Goal: Task Accomplishment & Management: Manage account settings

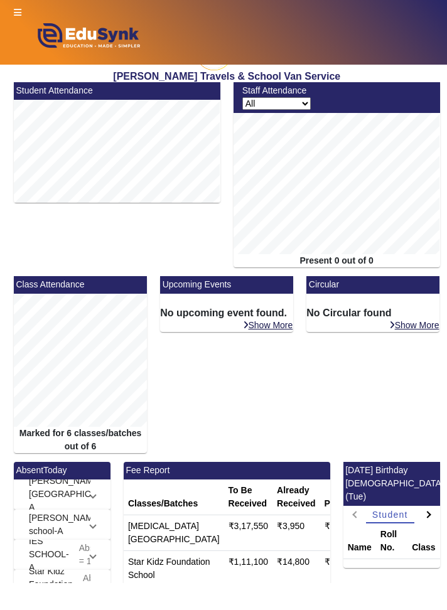
scroll to position [35, 0]
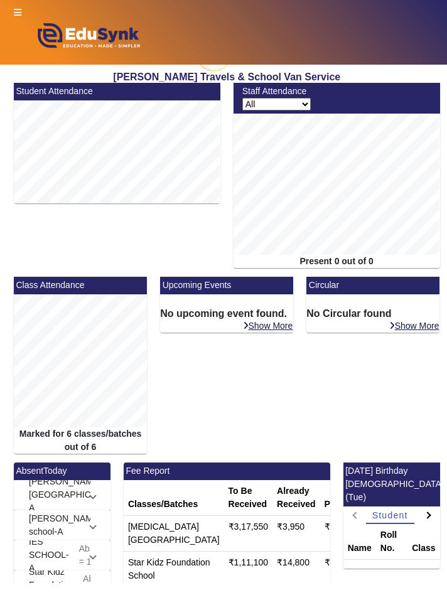
click at [299, 104] on select "All Teacher Non-Teaching" at bounding box center [276, 104] width 68 height 13
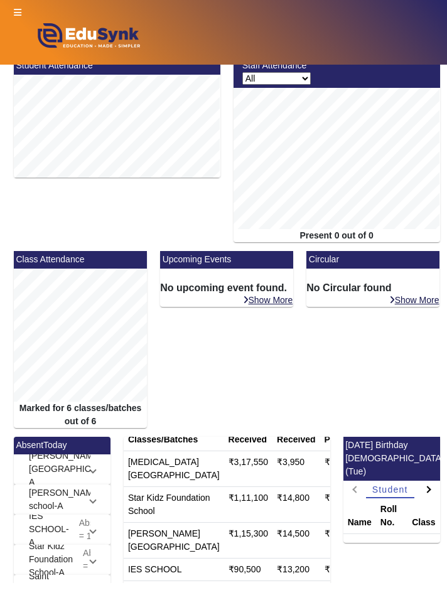
scroll to position [75, 0]
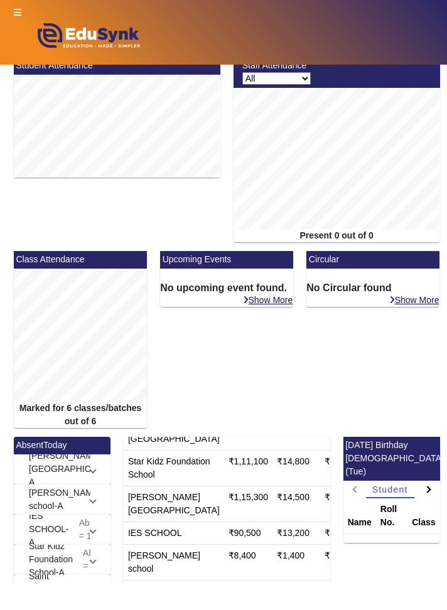
click at [93, 464] on span at bounding box center [92, 468] width 5 height 13
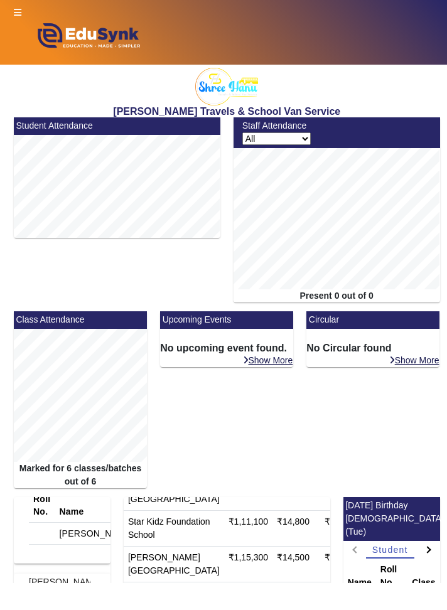
scroll to position [87, 0]
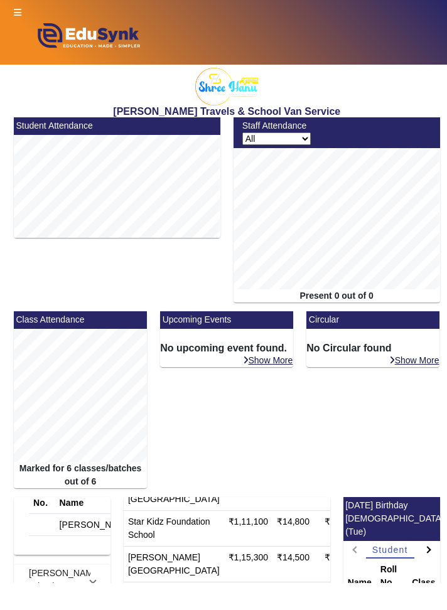
click at [93, 577] on span at bounding box center [92, 579] width 5 height 13
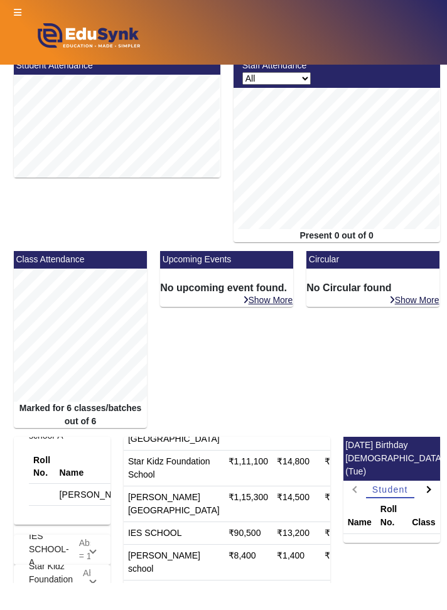
scroll to position [0, 0]
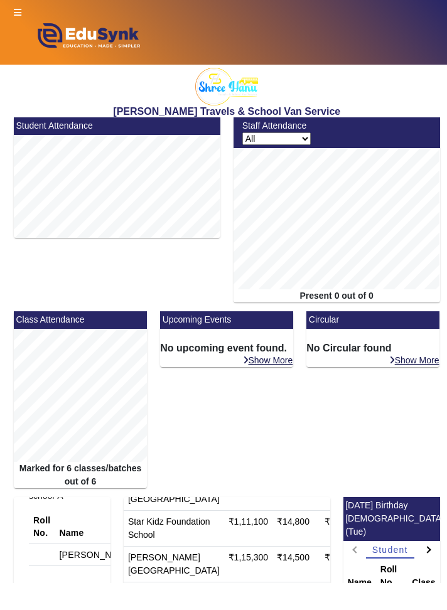
click at [19, 8] on icon at bounding box center [18, 12] width 8 height 9
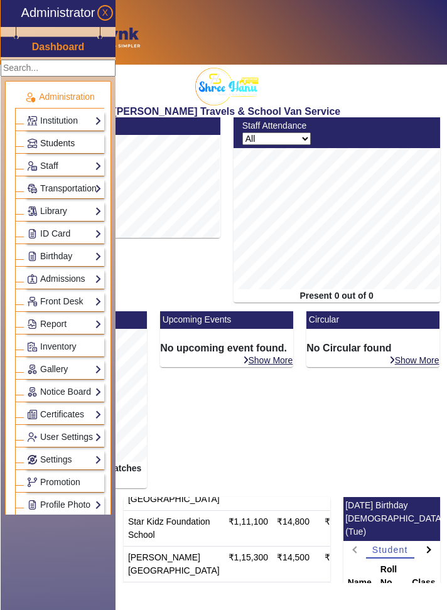
click at [48, 143] on span "Students" at bounding box center [57, 143] width 35 height 10
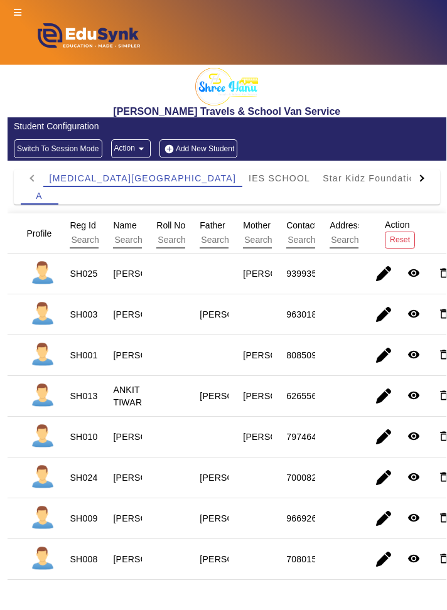
click at [17, 10] on icon at bounding box center [18, 12] width 8 height 9
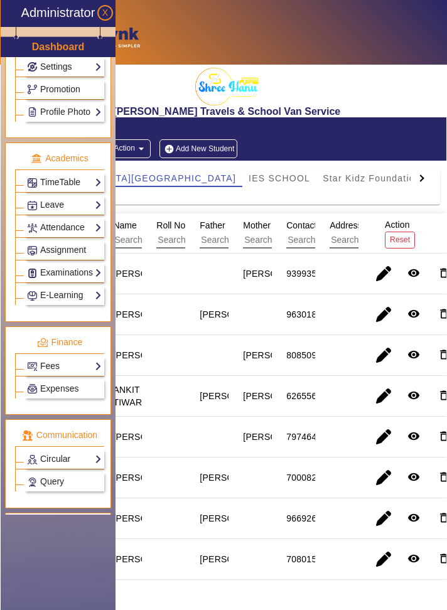
scroll to position [405, 0]
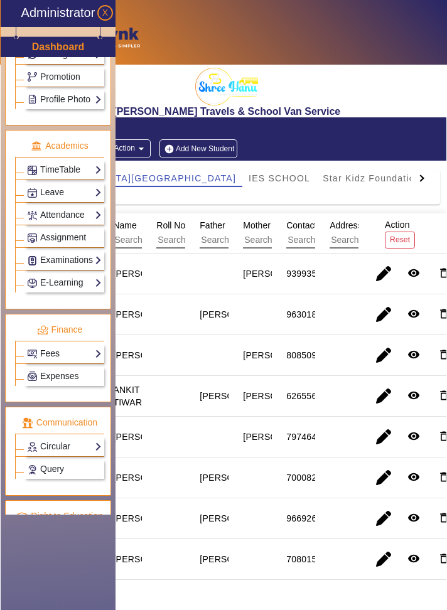
click at [42, 346] on link "Fees" at bounding box center [64, 353] width 75 height 14
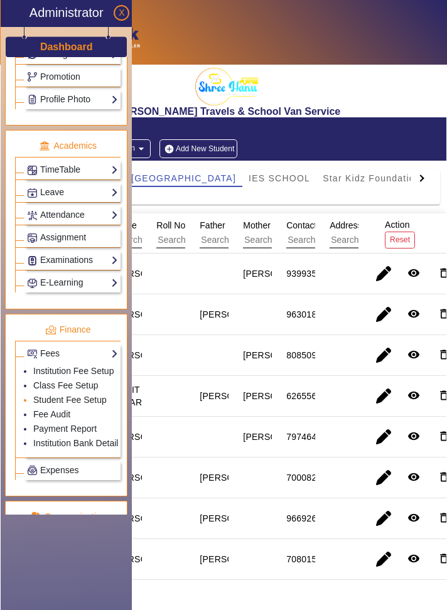
click at [33, 394] on li "Student Fee Setup" at bounding box center [75, 400] width 85 height 14
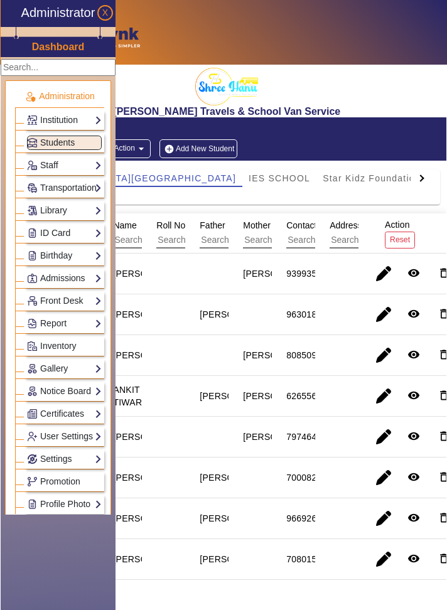
scroll to position [0, 0]
click at [316, 435] on mat-cell at bounding box center [336, 437] width 43 height 41
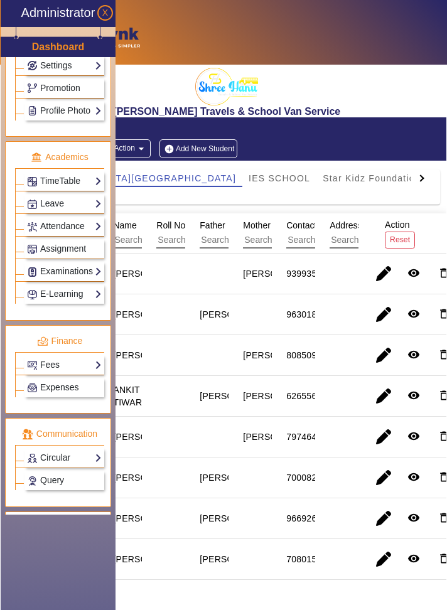
scroll to position [405, 0]
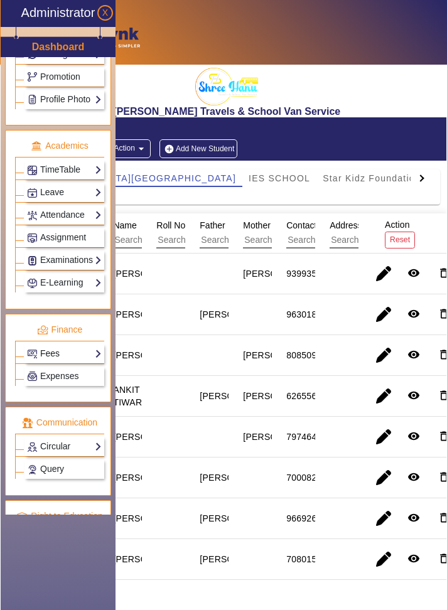
click at [51, 346] on link "Fees" at bounding box center [64, 353] width 75 height 14
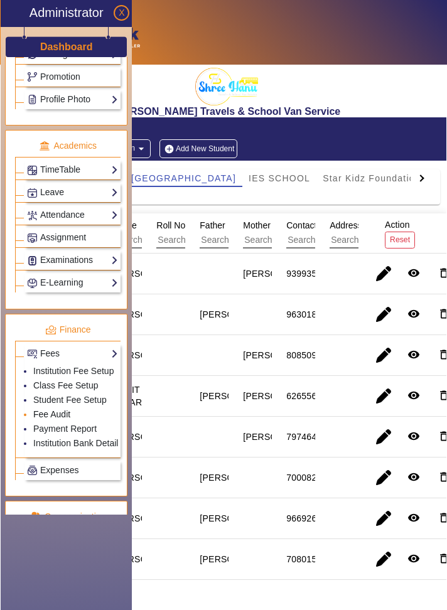
click at [34, 409] on link "Fee Audit" at bounding box center [51, 414] width 37 height 10
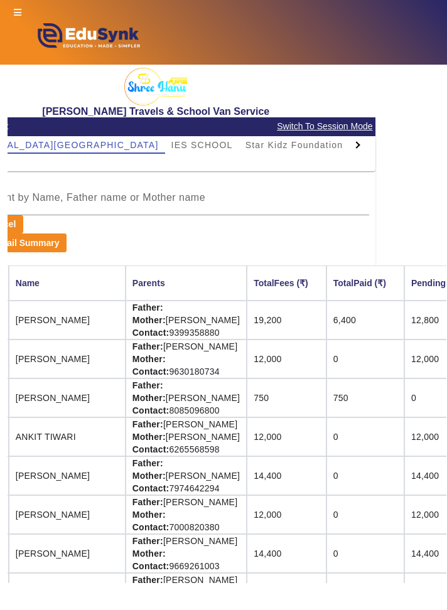
scroll to position [0, 223]
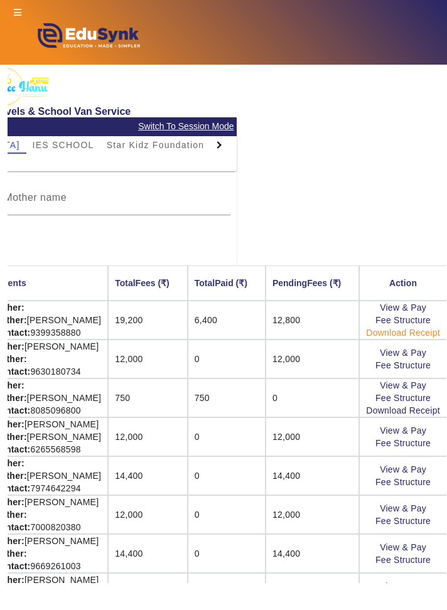
click at [430, 336] on link "Download Receipt" at bounding box center [403, 333] width 74 height 10
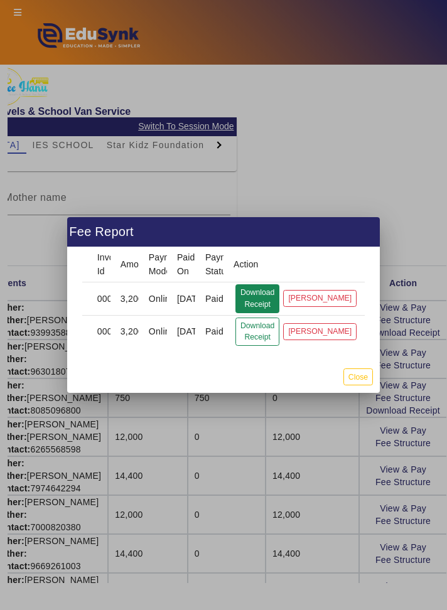
click at [272, 289] on button "Download Receipt" at bounding box center [257, 298] width 44 height 29
click at [320, 296] on th "PendingFees (₹)" at bounding box center [311, 282] width 93 height 35
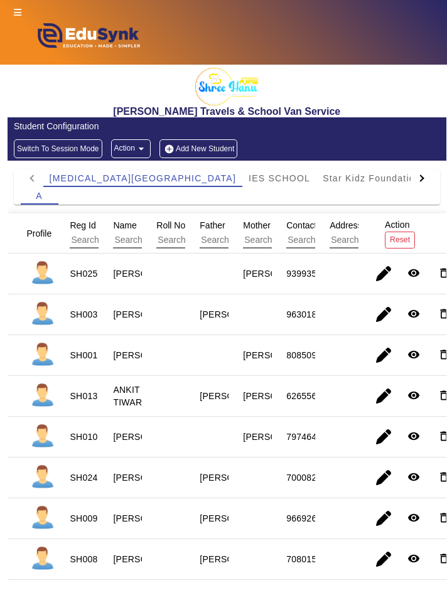
click at [17, 14] on icon at bounding box center [18, 12] width 8 height 9
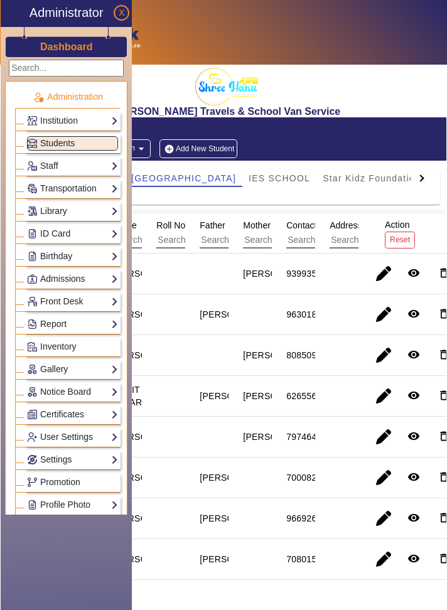
click at [344, 276] on mat-cell at bounding box center [336, 273] width 43 height 41
click at [355, 273] on mat-cell at bounding box center [336, 273] width 43 height 41
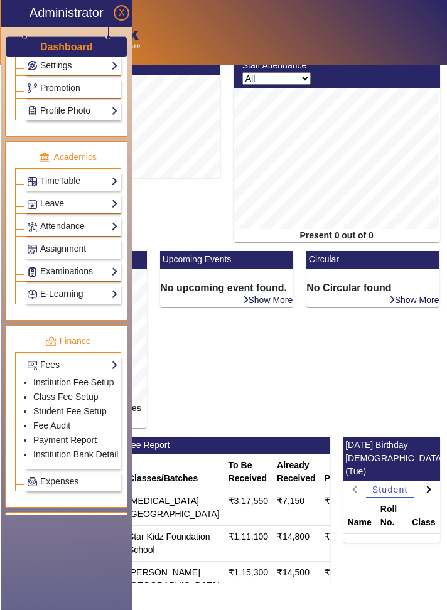
scroll to position [400, 0]
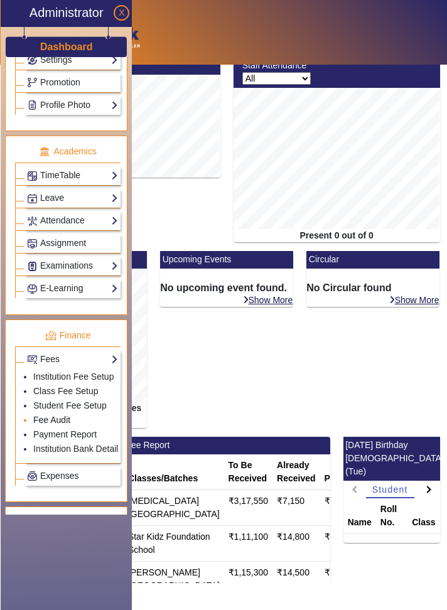
click at [41, 415] on link "Fee Audit" at bounding box center [51, 420] width 37 height 10
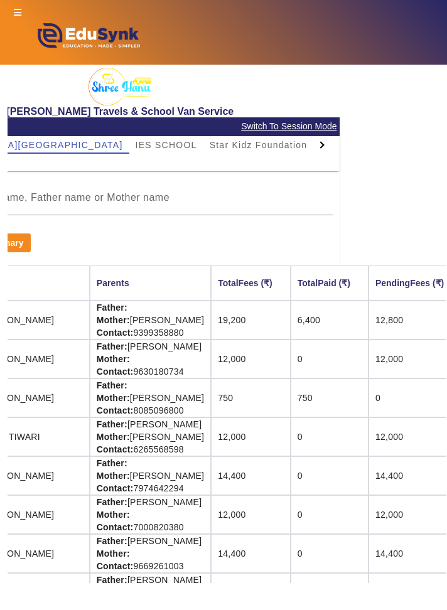
scroll to position [0, 223]
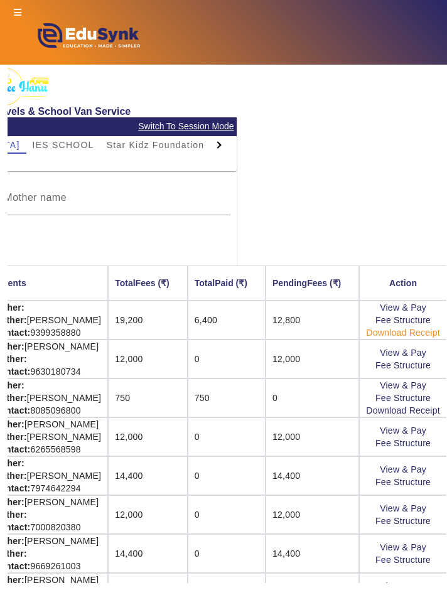
click at [431, 334] on link "Download Receipt" at bounding box center [403, 333] width 74 height 10
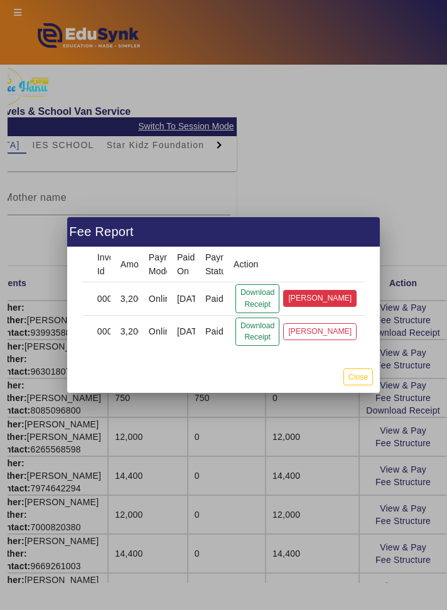
click at [330, 299] on button "[PERSON_NAME]" at bounding box center [319, 298] width 73 height 17
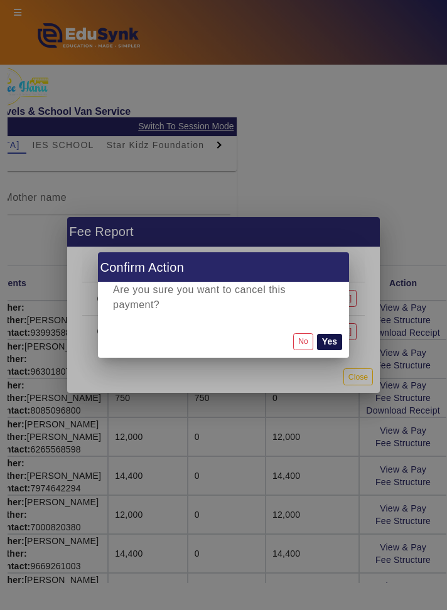
click at [334, 334] on button "Yes" at bounding box center [329, 342] width 25 height 16
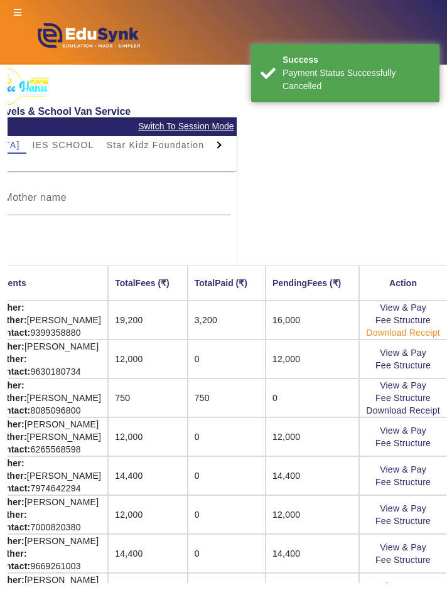
click at [436, 333] on link "Download Receipt" at bounding box center [403, 333] width 74 height 10
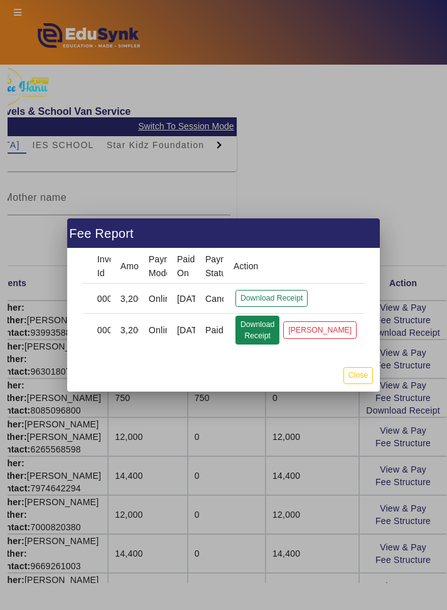
click at [271, 331] on button "Download Receipt" at bounding box center [257, 330] width 44 height 29
click at [327, 338] on button "[PERSON_NAME]" at bounding box center [319, 329] width 73 height 17
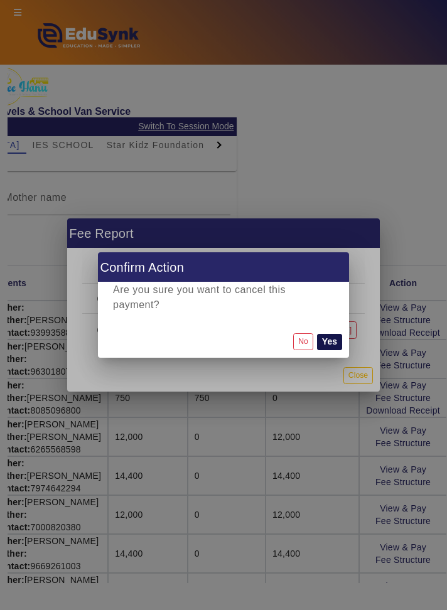
click at [329, 334] on button "Yes" at bounding box center [329, 342] width 25 height 16
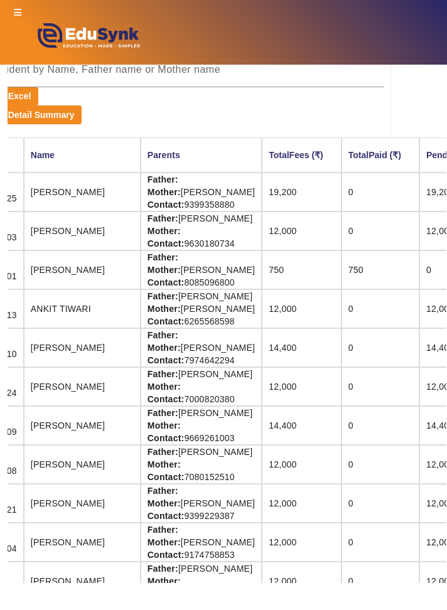
scroll to position [128, 223]
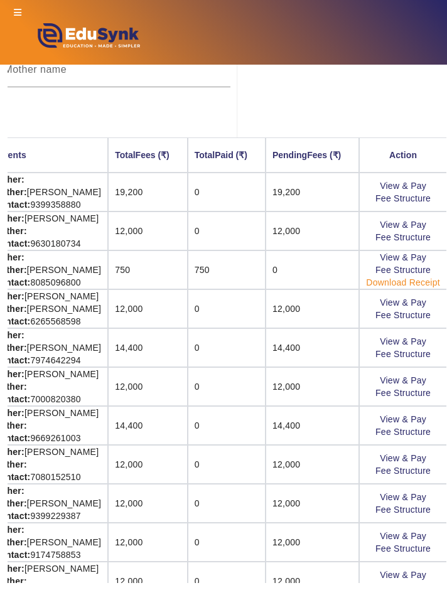
click at [434, 277] on link "Download Receipt" at bounding box center [403, 282] width 74 height 10
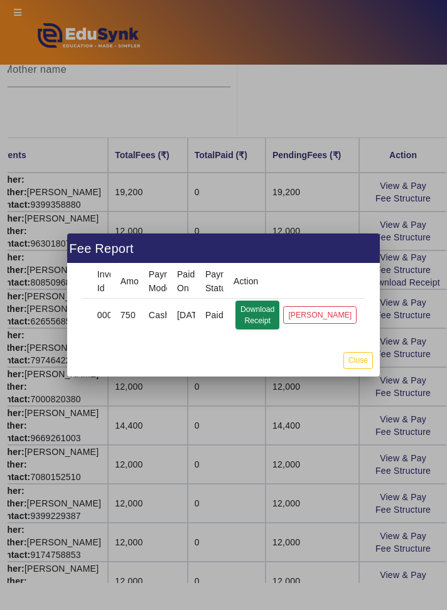
click at [267, 309] on button "Download Receipt" at bounding box center [257, 315] width 44 height 29
click at [363, 363] on button "Close" at bounding box center [357, 360] width 29 height 17
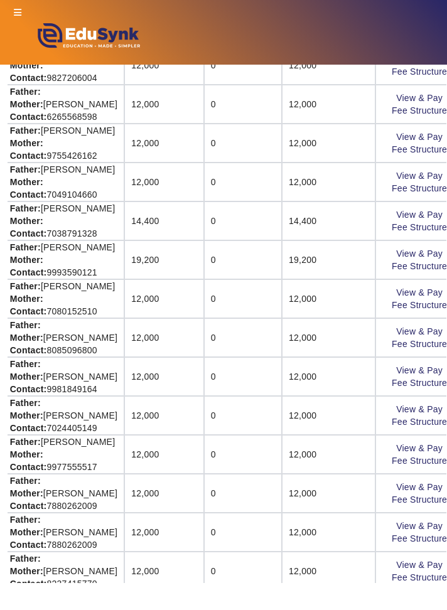
scroll to position [644, 223]
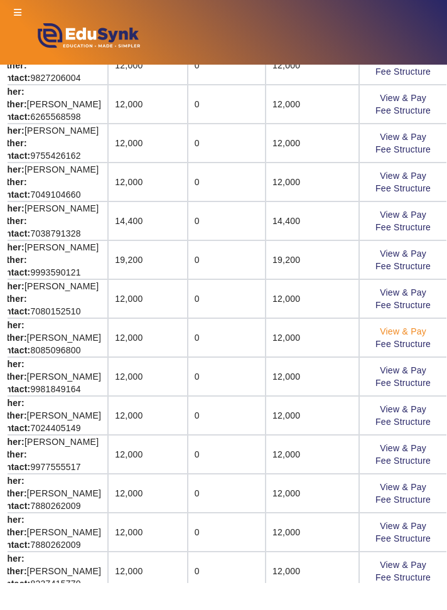
click at [415, 326] on link "View & Pay" at bounding box center [403, 331] width 46 height 10
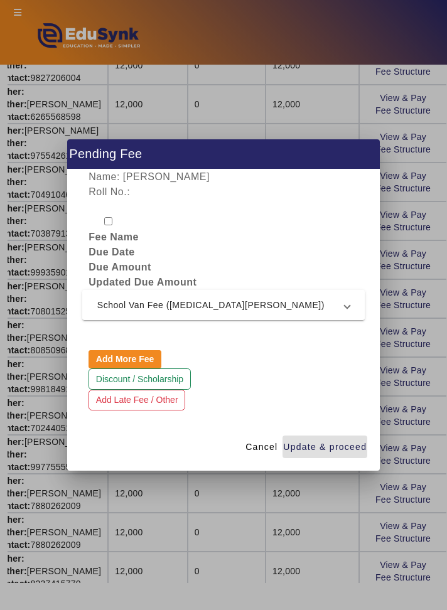
click at [316, 299] on span "School Van Fee ([MEDICAL_DATA][PERSON_NAME])" at bounding box center [220, 304] width 247 height 15
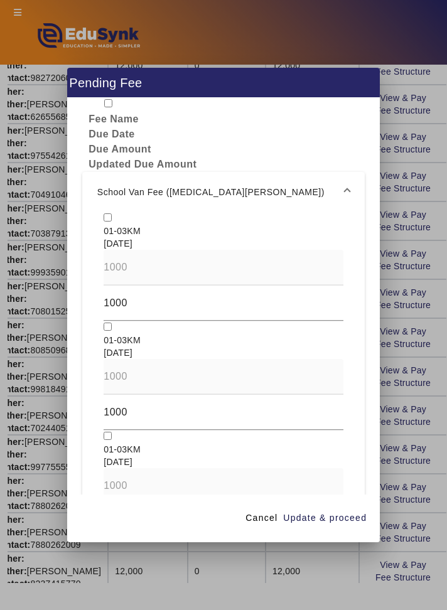
scroll to position [48, 0]
click at [116, 188] on mat-expansion-panel-header "School Van Fee ([MEDICAL_DATA][PERSON_NAME])" at bounding box center [223, 191] width 282 height 40
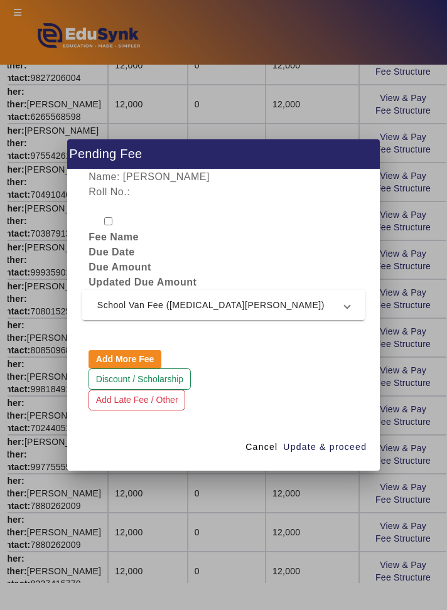
scroll to position [0, 0]
click at [346, 301] on span at bounding box center [346, 304] width 5 height 15
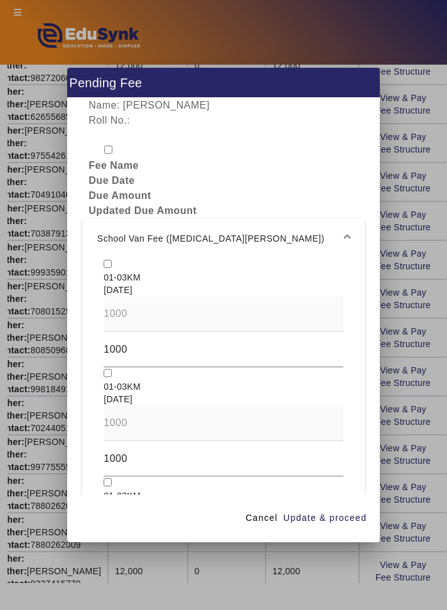
click at [113, 236] on mat-expansion-panel-header "School Van Fee ([MEDICAL_DATA][PERSON_NAME])" at bounding box center [223, 238] width 282 height 40
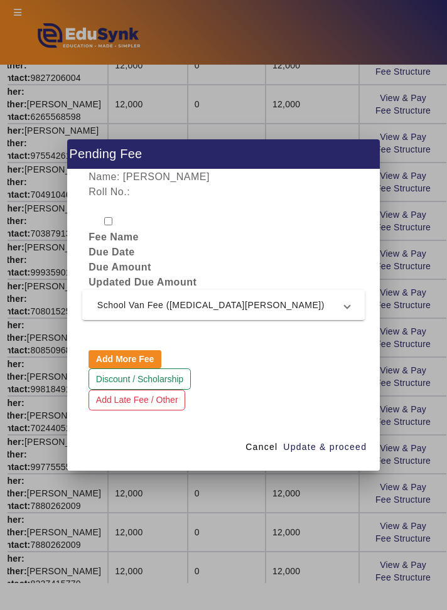
click at [357, 302] on mat-expansion-panel-header "School Van Fee ([MEDICAL_DATA][PERSON_NAME])" at bounding box center [223, 305] width 282 height 30
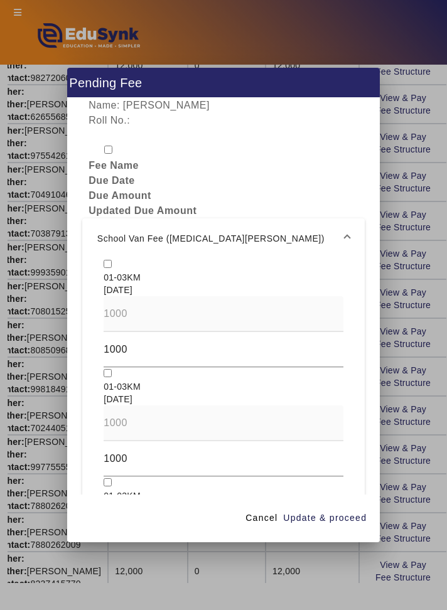
click at [105, 260] on input "checkbox" at bounding box center [108, 264] width 8 height 8
checkbox input "true"
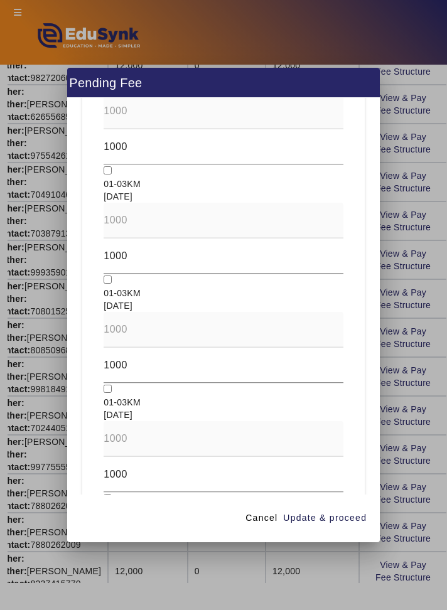
scroll to position [1157, 0]
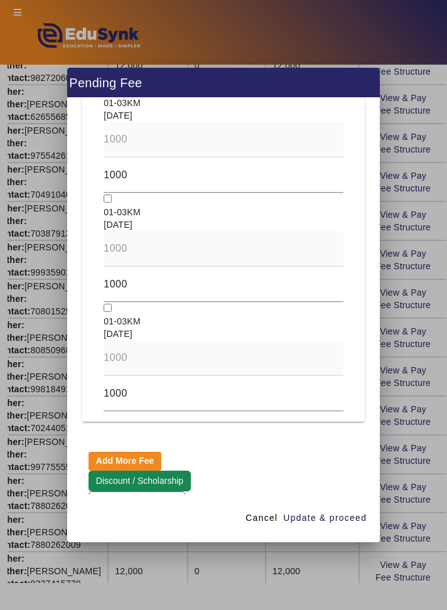
click at [99, 471] on button "Discount / Scholarship" at bounding box center [139, 481] width 102 height 21
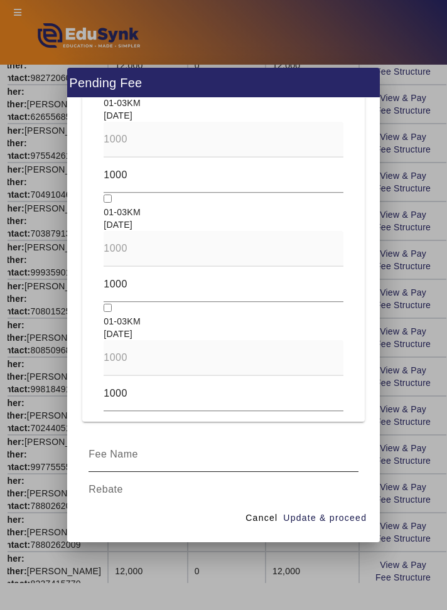
click at [103, 447] on input at bounding box center [222, 454] width 269 height 15
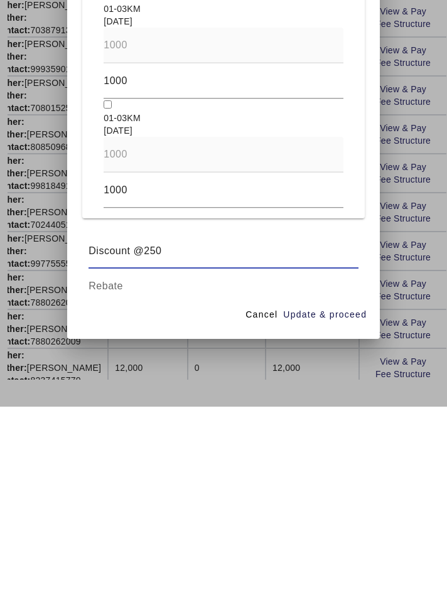
type input "Discount @250"
click at [299, 484] on input at bounding box center [222, 489] width 269 height 15
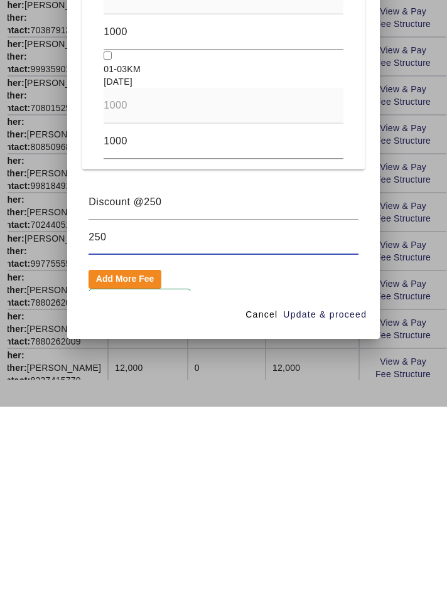
scroll to position [1227, 0]
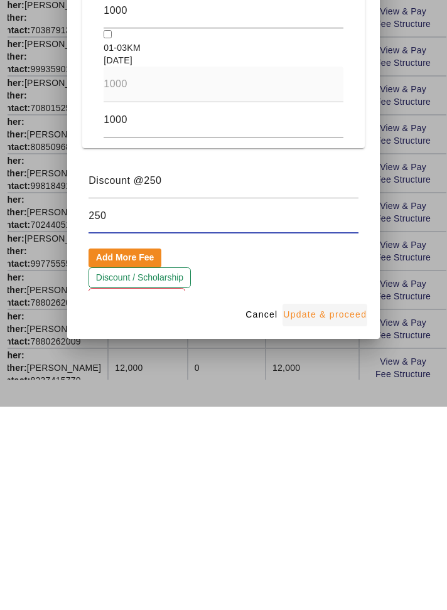
type input "250"
click at [356, 525] on span "Update & proceed" at bounding box center [324, 517] width 83 height 13
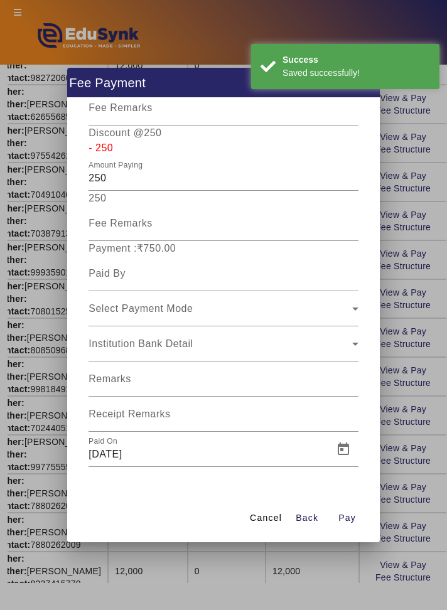
scroll to position [215, 0]
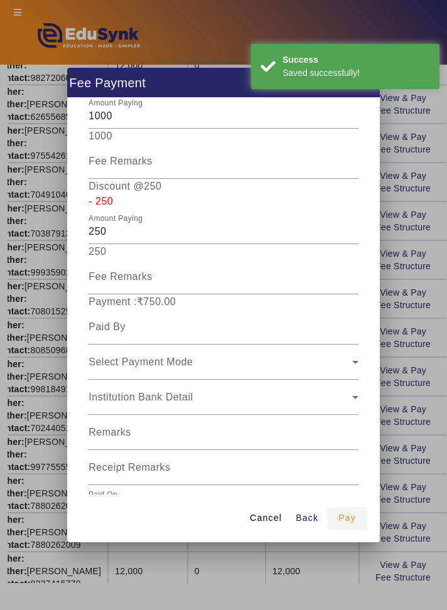
click at [358, 533] on span "button" at bounding box center [347, 518] width 40 height 30
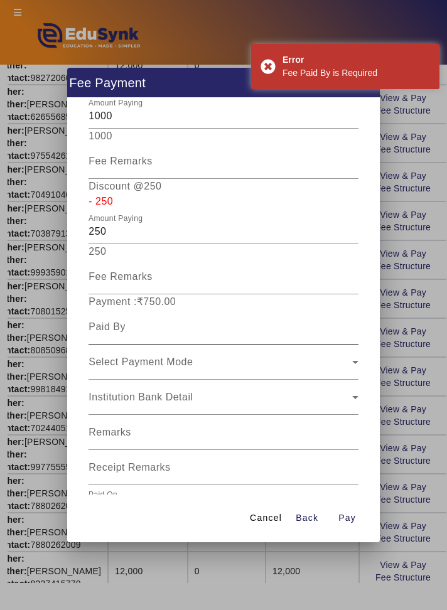
click at [314, 319] on input at bounding box center [222, 326] width 269 height 15
click at [310, 319] on input at bounding box center [222, 326] width 269 height 15
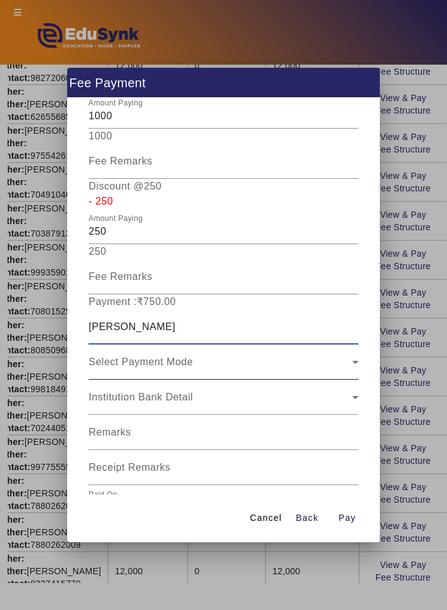
type input "[PERSON_NAME]"
click at [288, 354] on div "Select Payment Mode" at bounding box center [219, 361] width 263 height 15
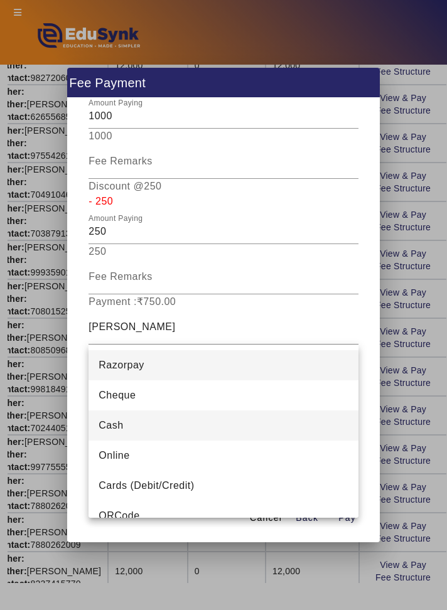
click at [248, 433] on mat-option "Cash" at bounding box center [222, 425] width 269 height 30
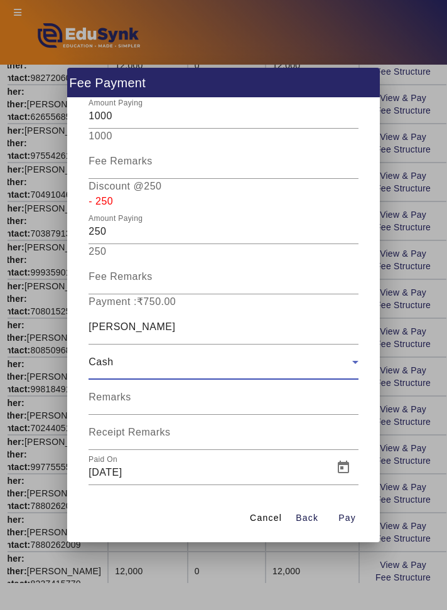
scroll to position [180, 0]
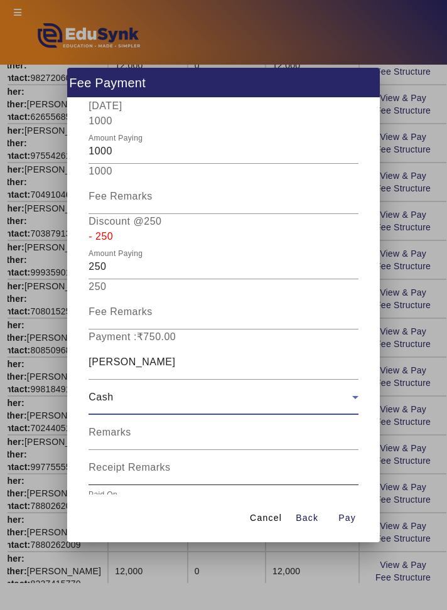
click at [255, 465] on input "Receipt Remarks" at bounding box center [222, 472] width 269 height 15
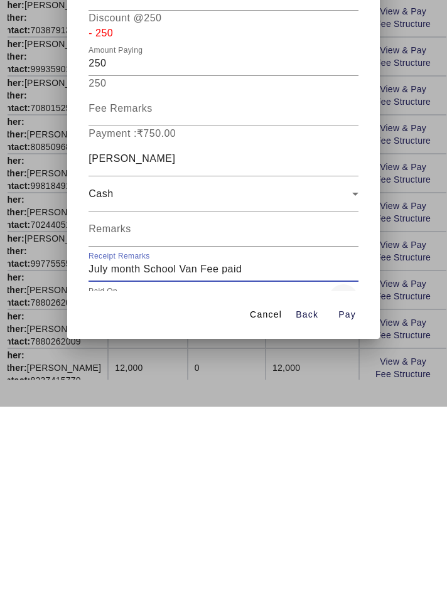
type input "July month School Van Fee paid"
click at [352, 487] on span "Open calendar" at bounding box center [343, 502] width 30 height 30
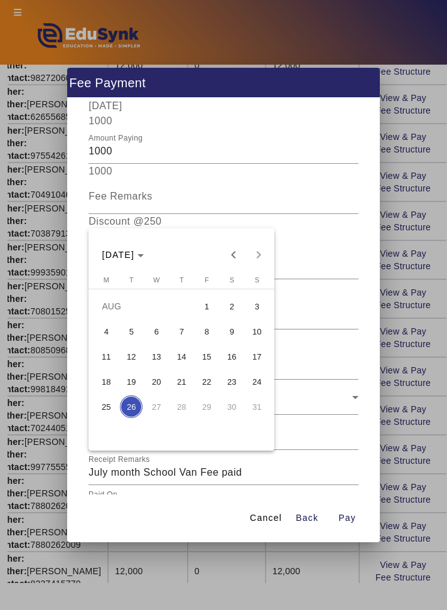
click at [233, 329] on span "9" at bounding box center [231, 331] width 23 height 23
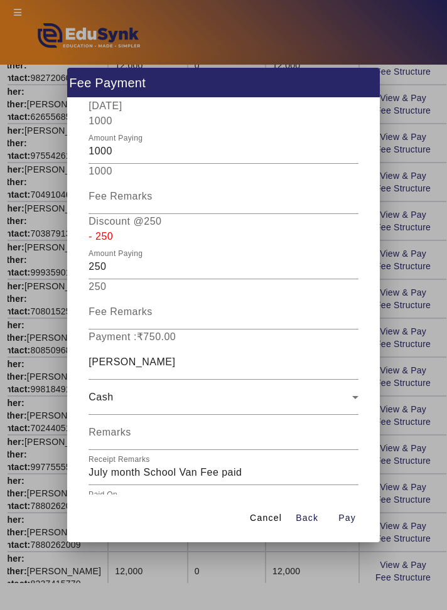
type input "[DATE]"
click at [350, 525] on span "Pay" at bounding box center [347, 517] width 18 height 13
type input "0"
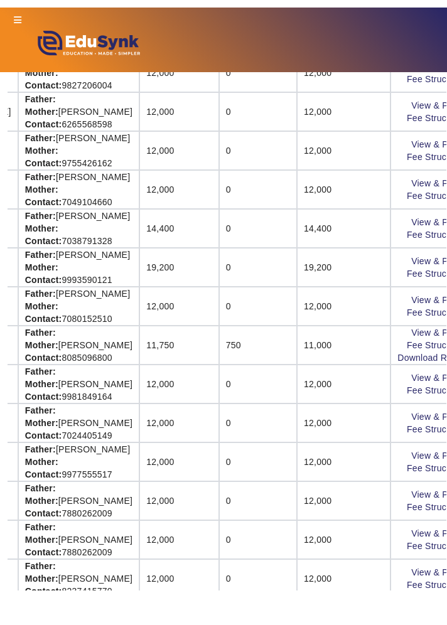
scroll to position [644, 223]
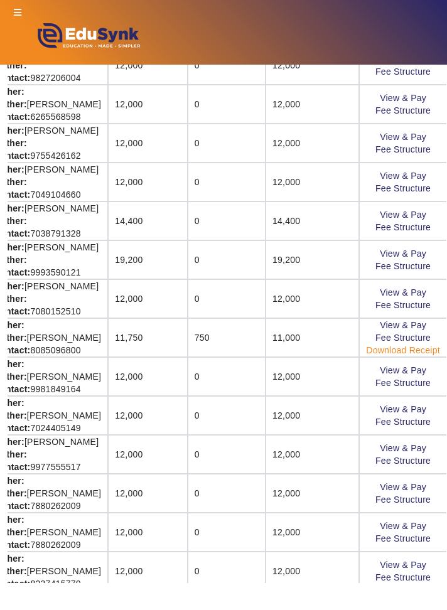
click at [428, 346] on link "Download Receipt" at bounding box center [403, 350] width 74 height 10
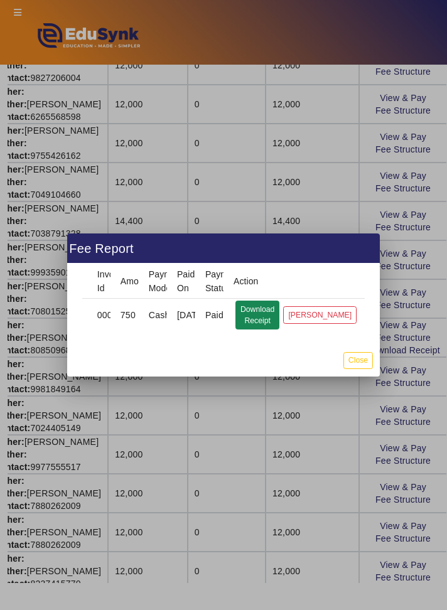
click at [273, 306] on button "Download Receipt" at bounding box center [257, 315] width 44 height 29
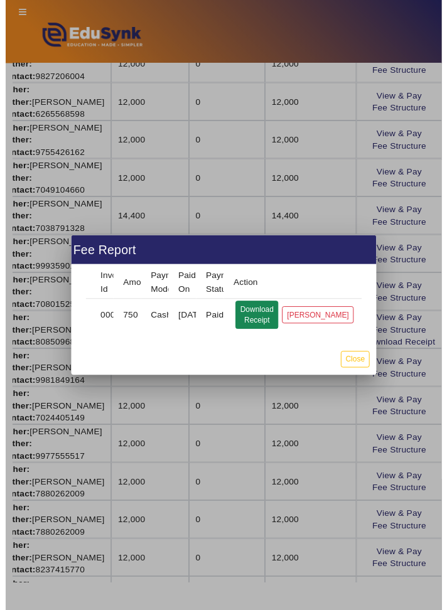
scroll to position [631, 223]
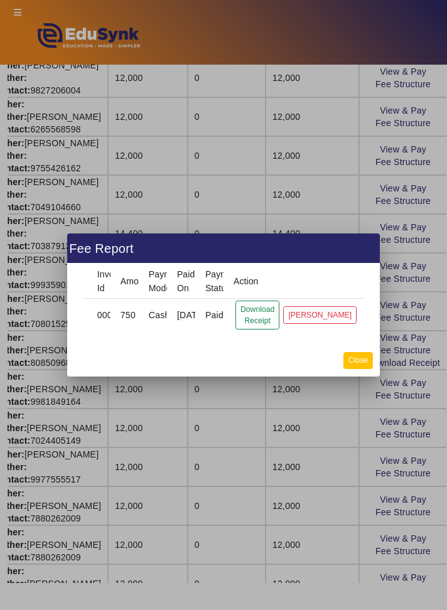
click at [366, 364] on button "Close" at bounding box center [357, 360] width 29 height 17
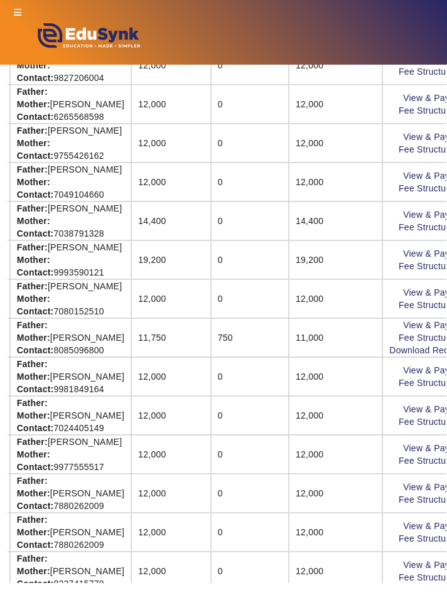
scroll to position [644, 223]
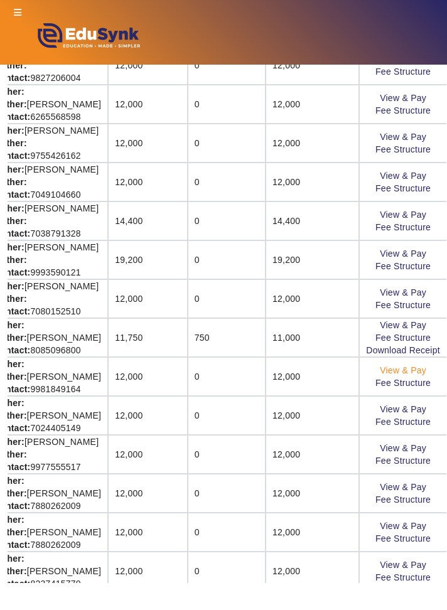
click at [422, 366] on link "View & Pay" at bounding box center [403, 370] width 46 height 10
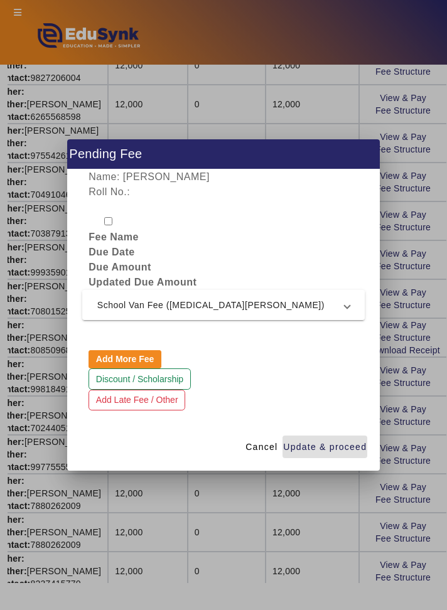
click at [350, 306] on mat-expansion-panel-header "School Van Fee ([MEDICAL_DATA][PERSON_NAME])" at bounding box center [223, 305] width 282 height 30
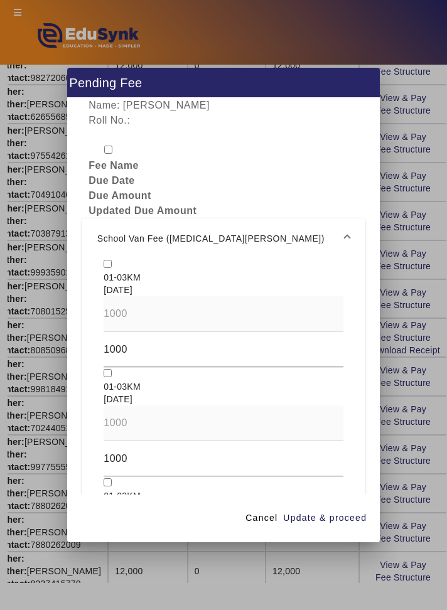
click at [105, 260] on input "checkbox" at bounding box center [108, 264] width 8 height 8
checkbox input "true"
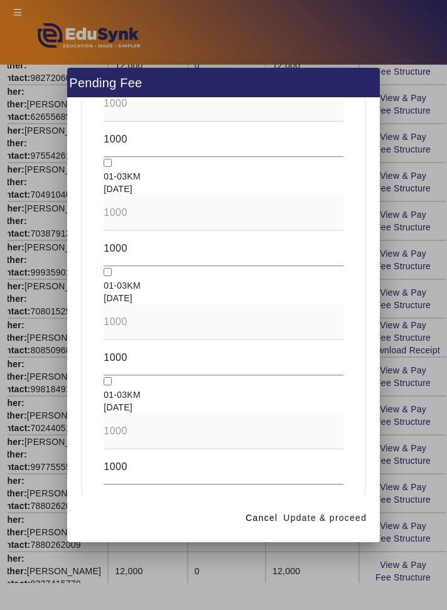
scroll to position [1157, 0]
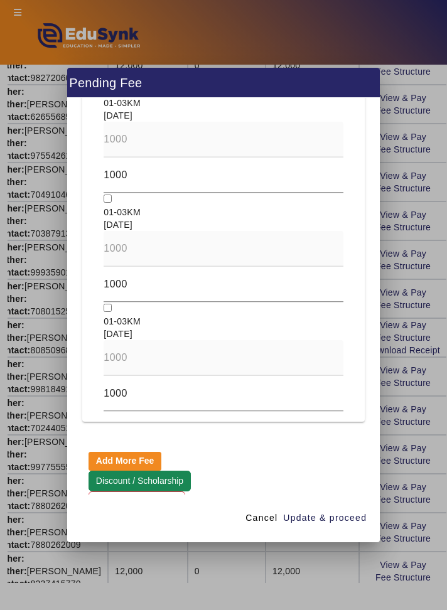
click at [110, 471] on button "Discount / Scholarship" at bounding box center [139, 481] width 102 height 21
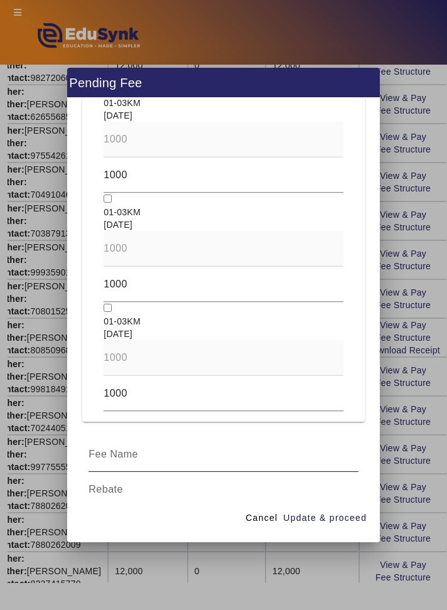
click at [282, 447] on input at bounding box center [222, 454] width 269 height 15
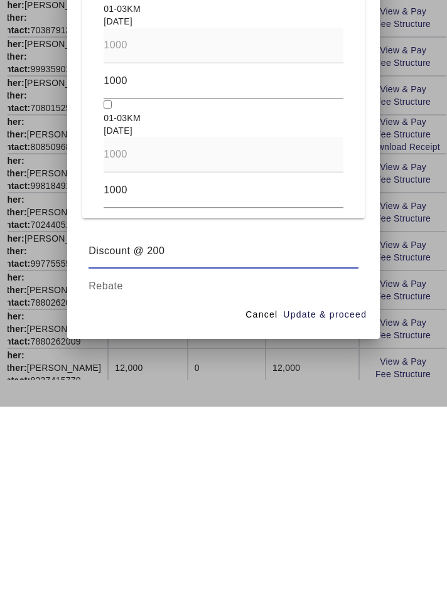
type input "Discount @ 200"
click at [92, 484] on input at bounding box center [222, 489] width 269 height 15
type input "8"
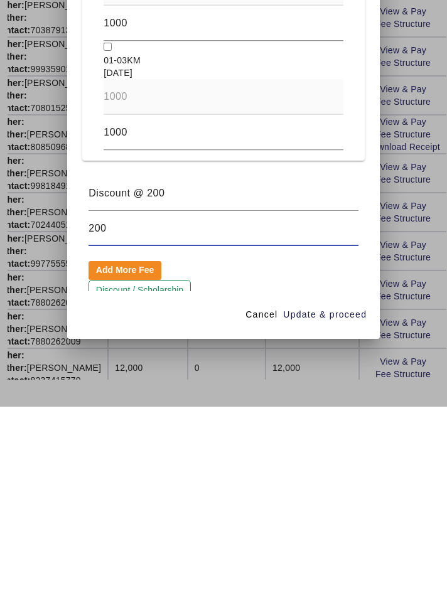
scroll to position [1227, 0]
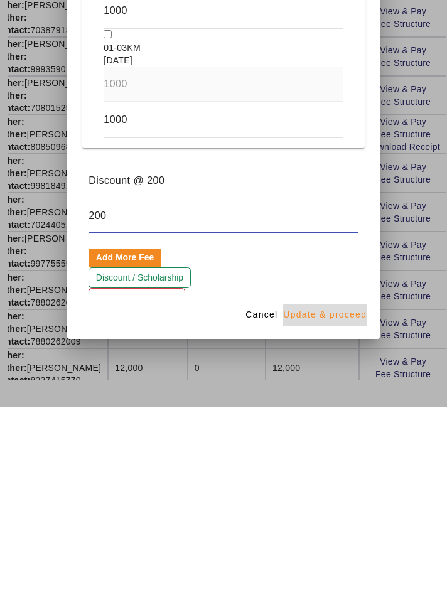
type input "200"
click at [354, 525] on span "Update & proceed" at bounding box center [324, 517] width 83 height 13
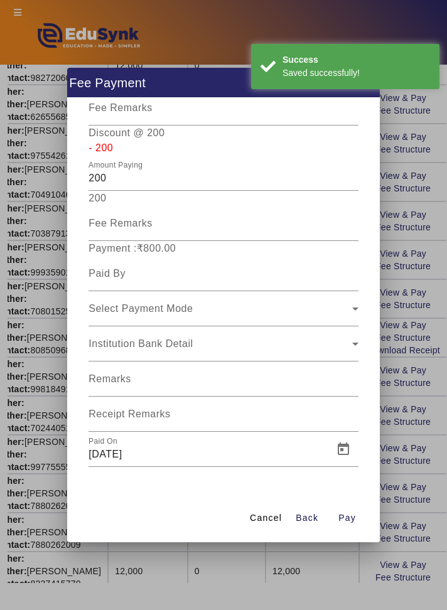
scroll to position [215, 0]
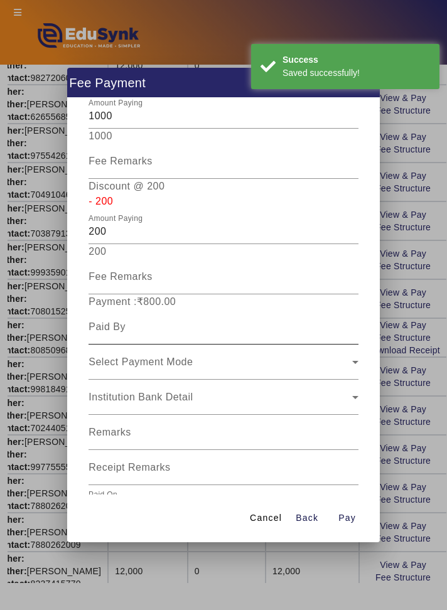
click at [94, 319] on input at bounding box center [222, 326] width 269 height 15
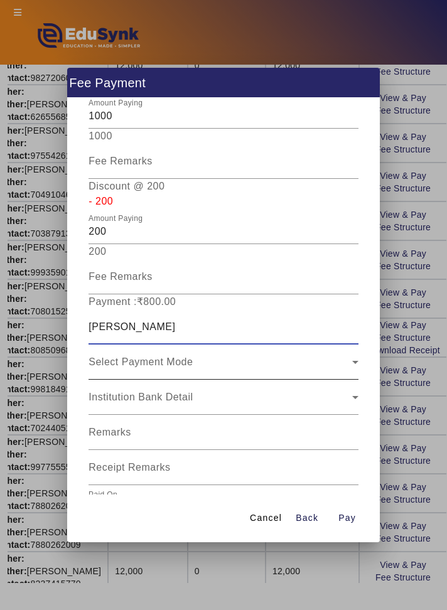
type input "[PERSON_NAME]"
click at [332, 354] on div "Select Payment Mode" at bounding box center [219, 361] width 263 height 15
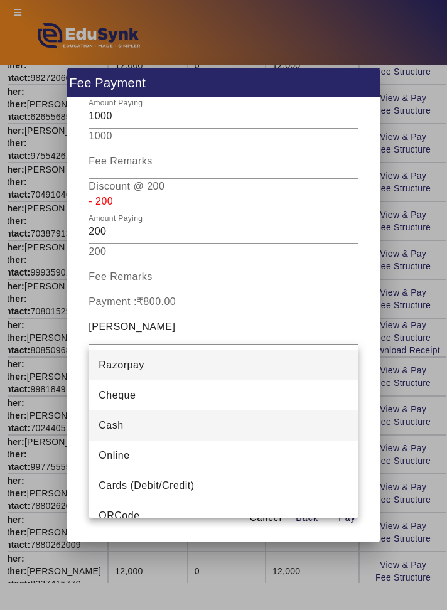
click at [279, 420] on mat-option "Cash" at bounding box center [222, 425] width 269 height 30
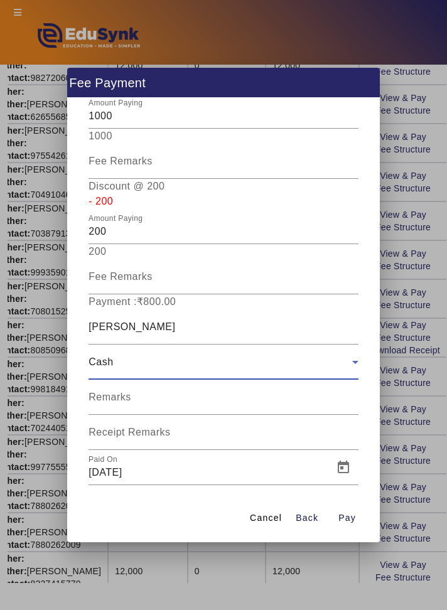
scroll to position [180, 0]
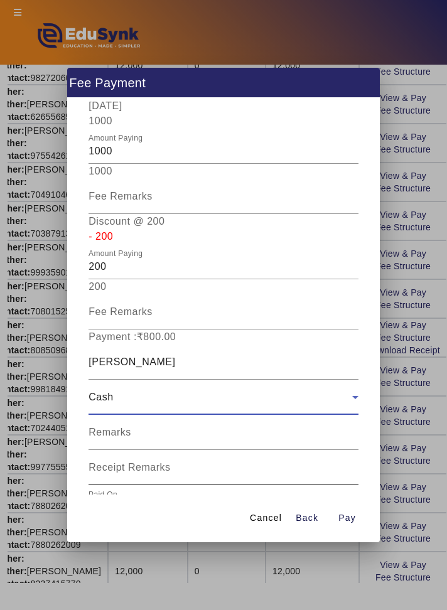
click at [307, 465] on input "Receipt Remarks" at bounding box center [222, 472] width 269 height 15
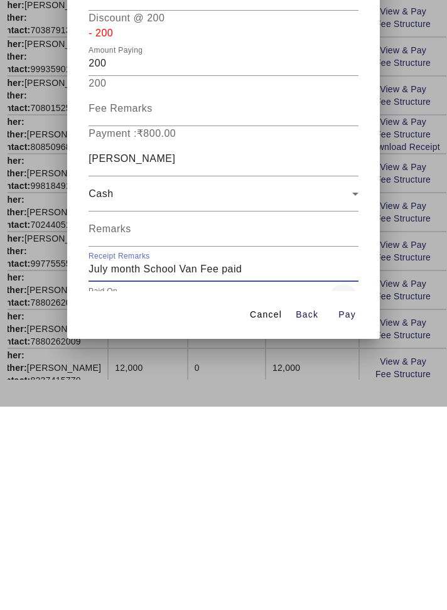
type input "July month School Van Fee paid"
click at [351, 487] on span "Open calendar" at bounding box center [343, 502] width 30 height 30
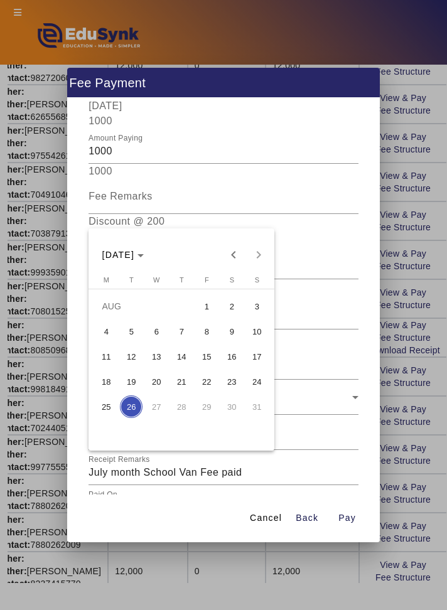
click at [204, 339] on span "8" at bounding box center [206, 331] width 23 height 23
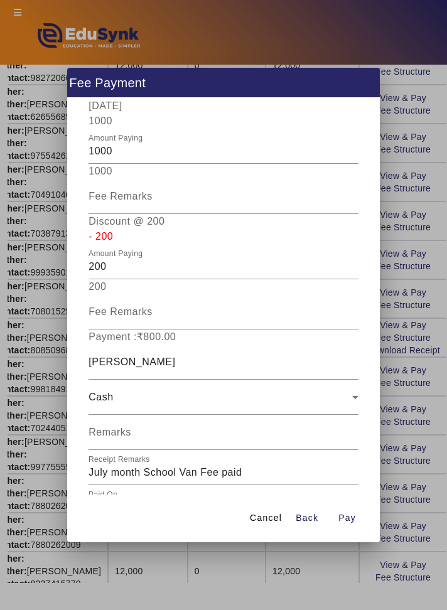
type input "[DATE]"
click at [361, 533] on span "button" at bounding box center [347, 518] width 40 height 30
type input "0"
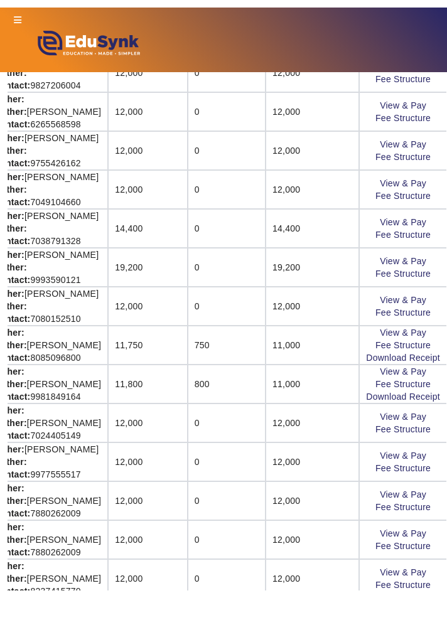
scroll to position [644, 223]
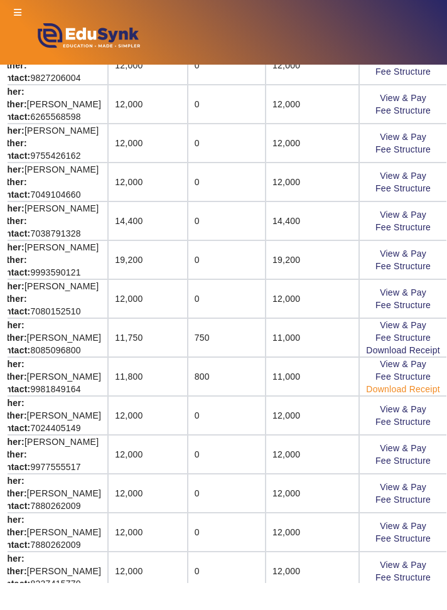
click at [415, 389] on link "Download Receipt" at bounding box center [403, 389] width 74 height 10
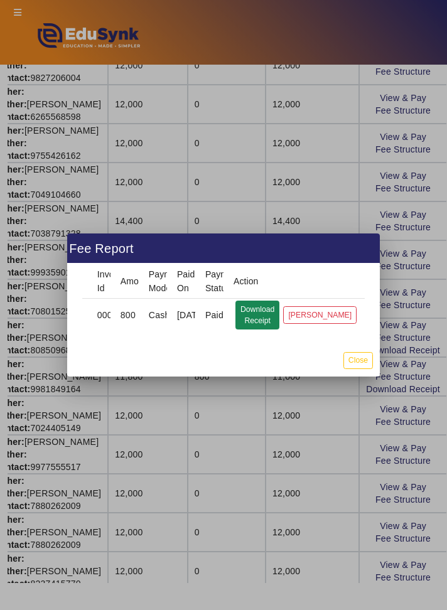
click at [260, 321] on button "Download Receipt" at bounding box center [257, 315] width 44 height 29
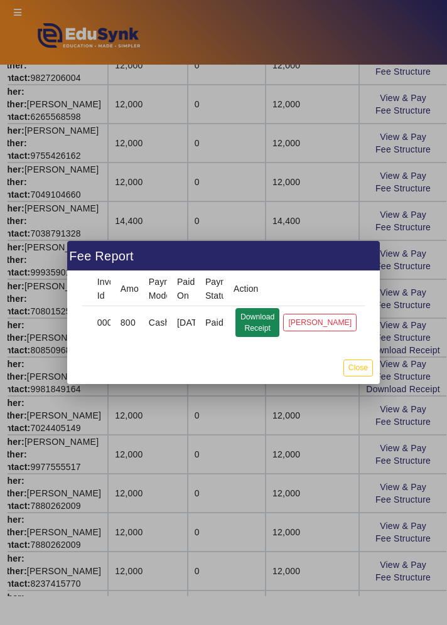
scroll to position [631, 223]
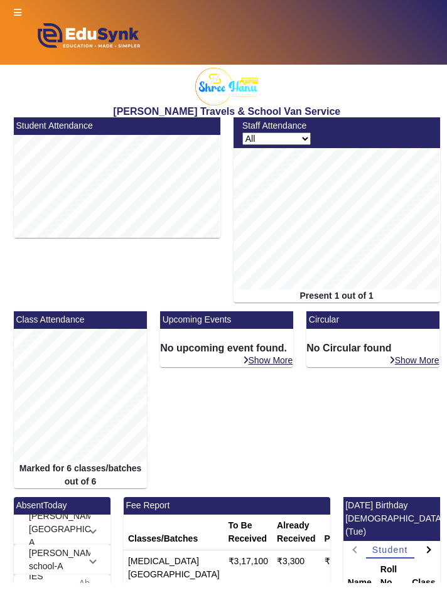
click at [19, 13] on icon at bounding box center [18, 12] width 8 height 9
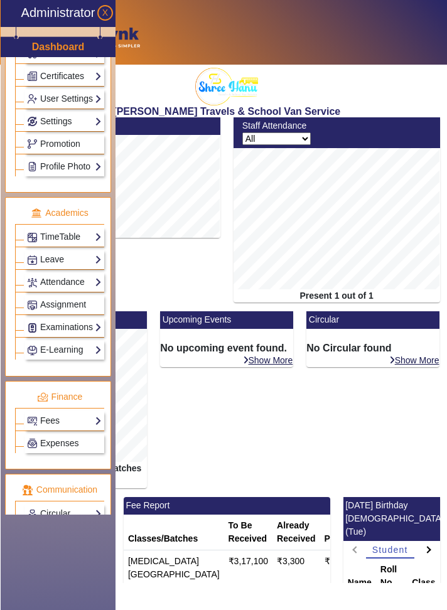
scroll to position [360, 0]
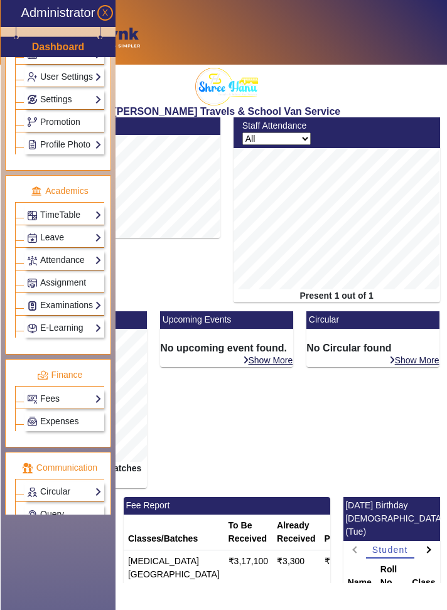
click at [44, 393] on link "Fees" at bounding box center [64, 398] width 75 height 14
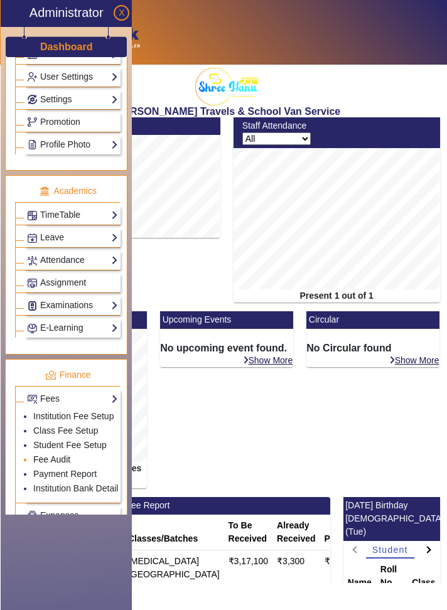
click at [35, 454] on link "Fee Audit" at bounding box center [51, 459] width 37 height 10
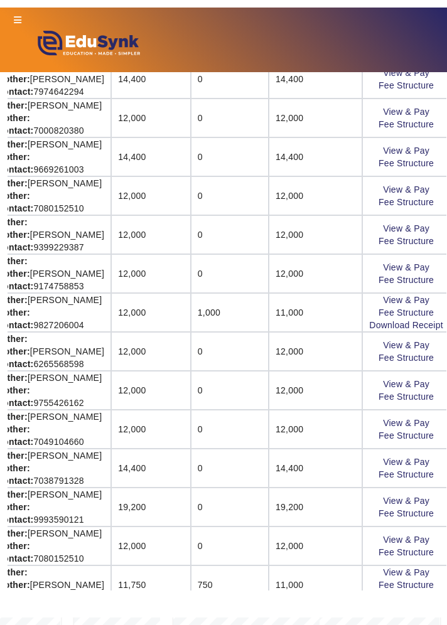
scroll to position [404, 223]
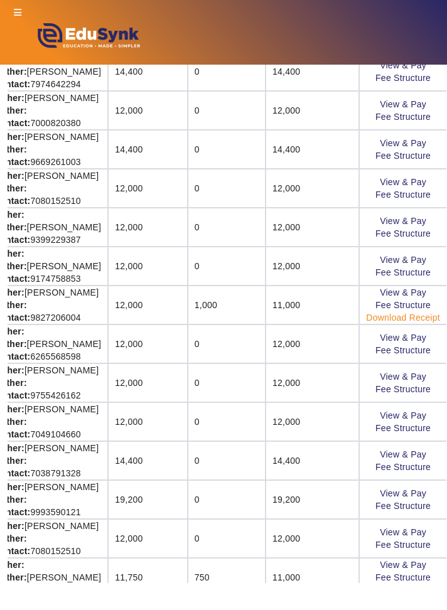
click at [430, 317] on link "Download Receipt" at bounding box center [403, 317] width 74 height 10
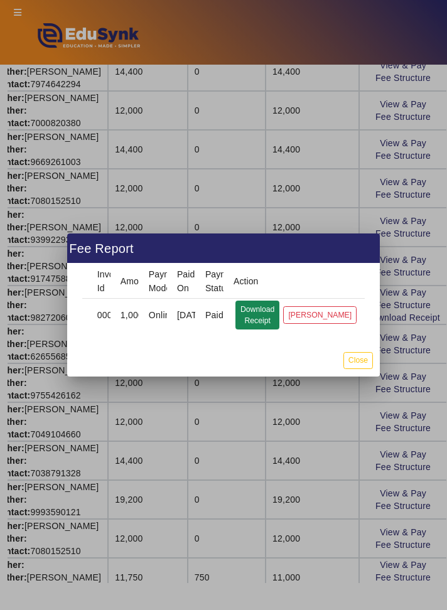
click at [275, 313] on button "Download Receipt" at bounding box center [257, 315] width 44 height 29
